Goal: Task Accomplishment & Management: Manage account settings

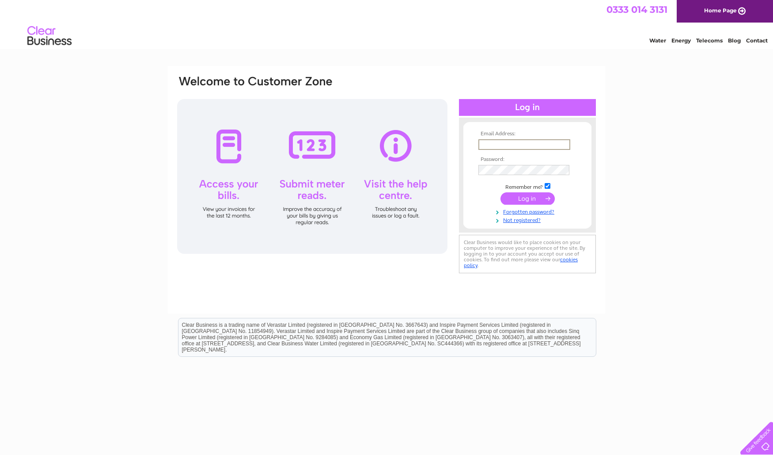
scroll to position [0, 0]
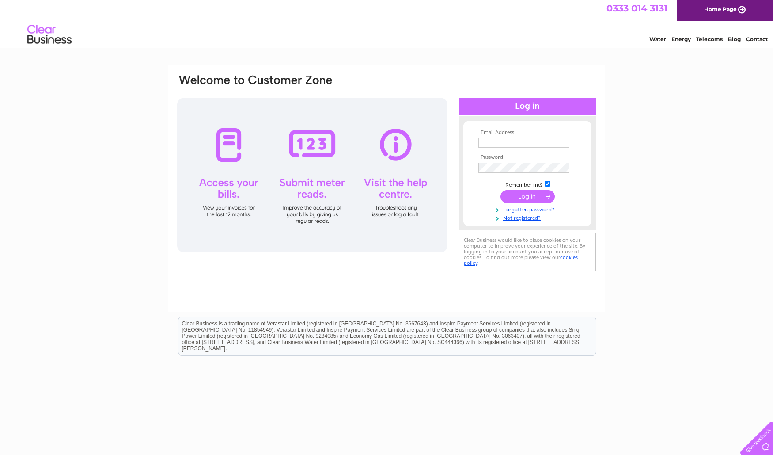
click at [542, 156] on tbody "Email Address: Password: Remember me? Forgotten password?" at bounding box center [527, 175] width 102 height 92
click at [564, 190] on td at bounding box center [527, 196] width 102 height 17
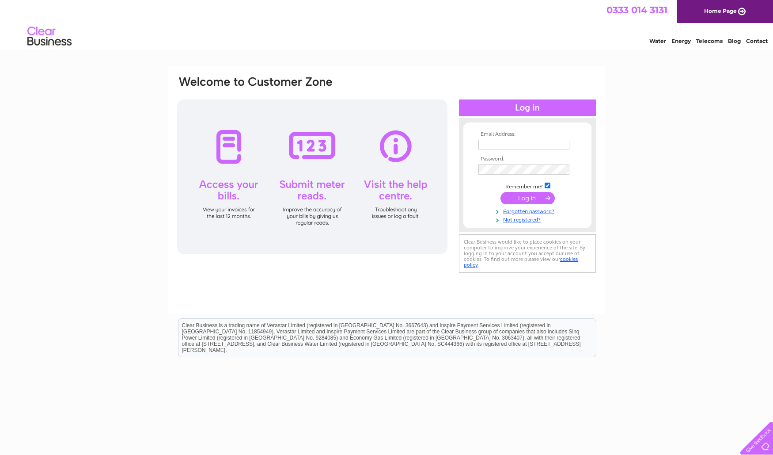
click at [536, 129] on div "Email Address: Password:" at bounding box center [527, 175] width 137 height 96
click at [531, 144] on input "text" at bounding box center [524, 145] width 92 height 11
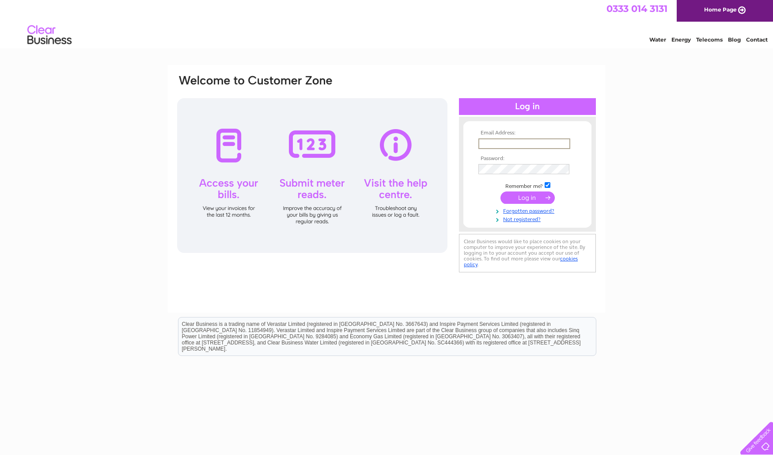
click at [531, 144] on input "text" at bounding box center [524, 143] width 92 height 11
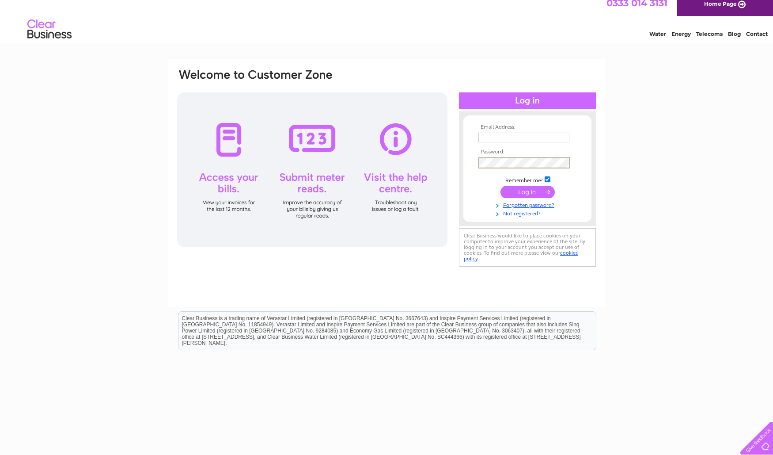
click at [519, 136] on input "text" at bounding box center [523, 138] width 91 height 10
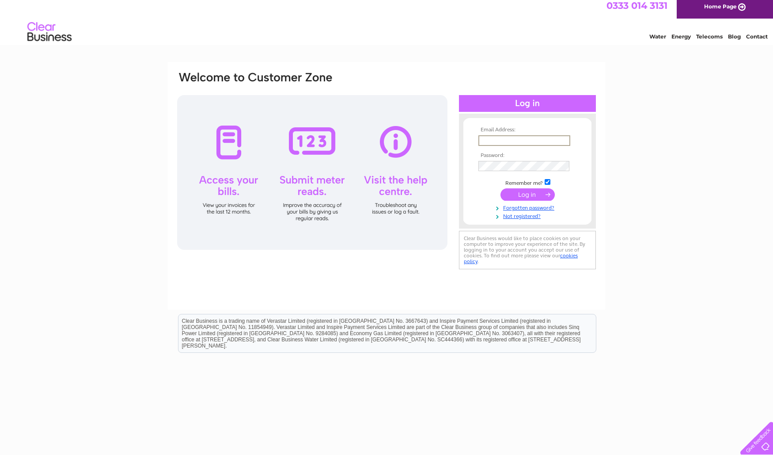
click at [519, 136] on input "text" at bounding box center [524, 140] width 92 height 11
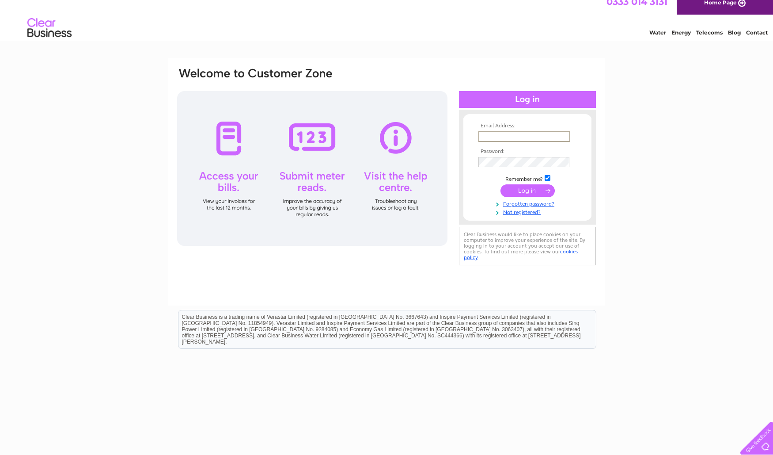
scroll to position [9, 0]
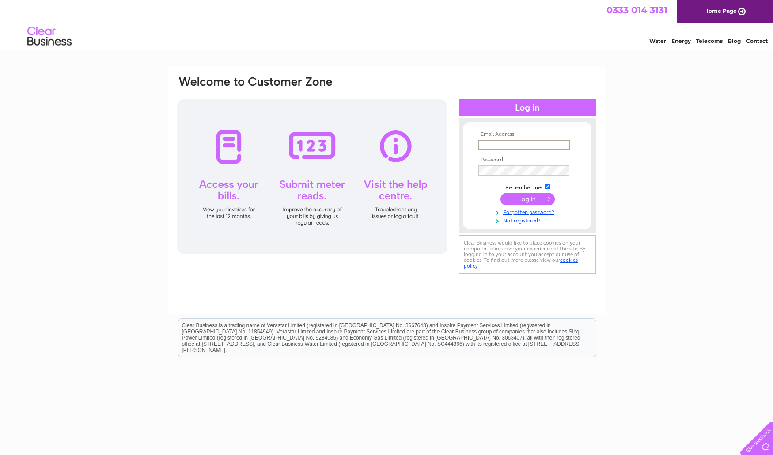
type input "debbiewalker31@googlemail.com"
click at [526, 201] on input "submit" at bounding box center [527, 199] width 54 height 12
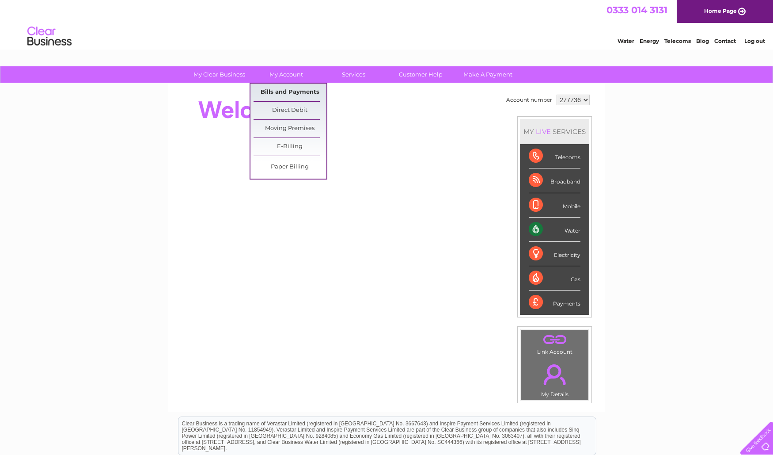
click at [274, 90] on link "Bills and Payments" at bounding box center [290, 92] width 73 height 18
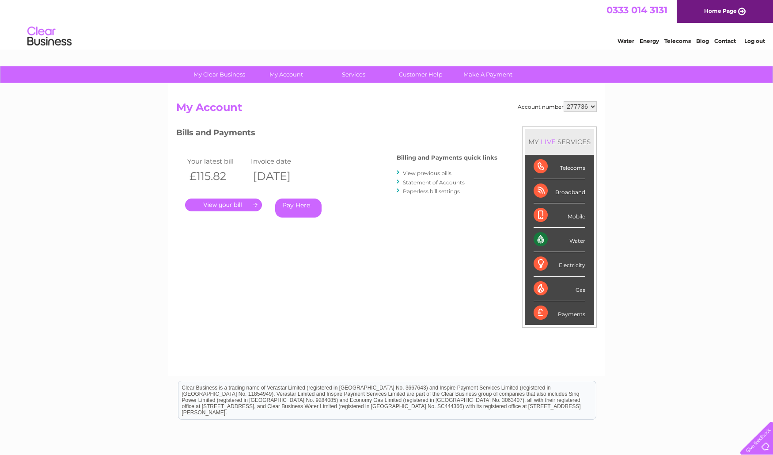
click at [250, 200] on link "." at bounding box center [223, 204] width 77 height 13
